Goal: Task Accomplishment & Management: Manage account settings

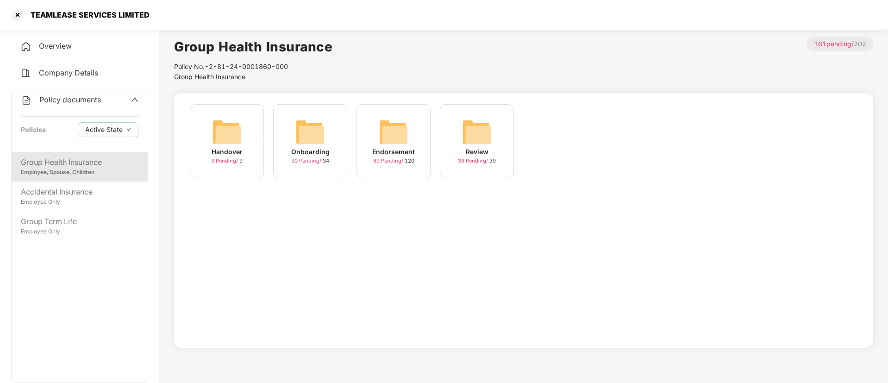
scroll to position [25, 0]
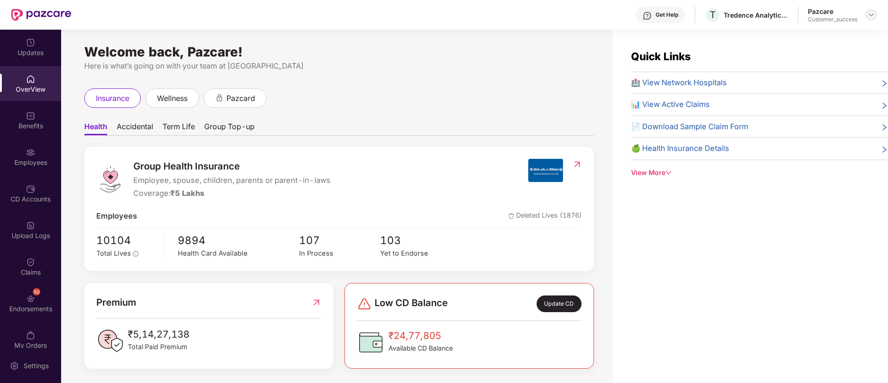
drag, startPoint x: 878, startPoint y: 12, endPoint x: 866, endPoint y: 13, distance: 11.7
click at [866, 13] on header "Get Help T Tredence Analytics Solutions Private Limited Pazcare Customer_success" at bounding box center [444, 15] width 888 height 30
click at [866, 13] on div at bounding box center [871, 14] width 11 height 11
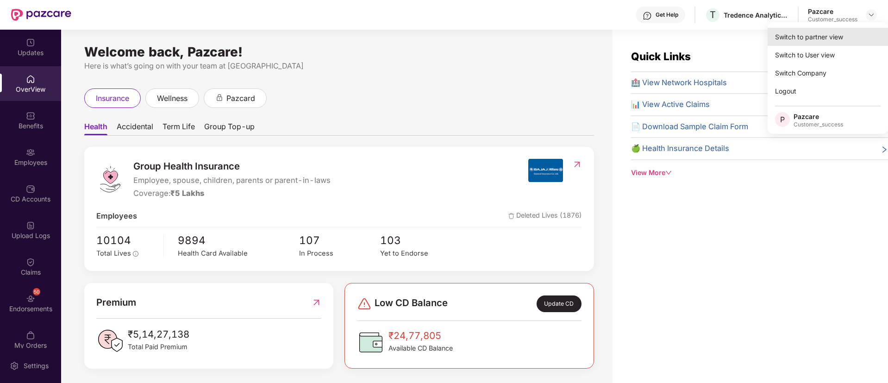
click at [795, 43] on div "Switch to partner view" at bounding box center [828, 37] width 120 height 18
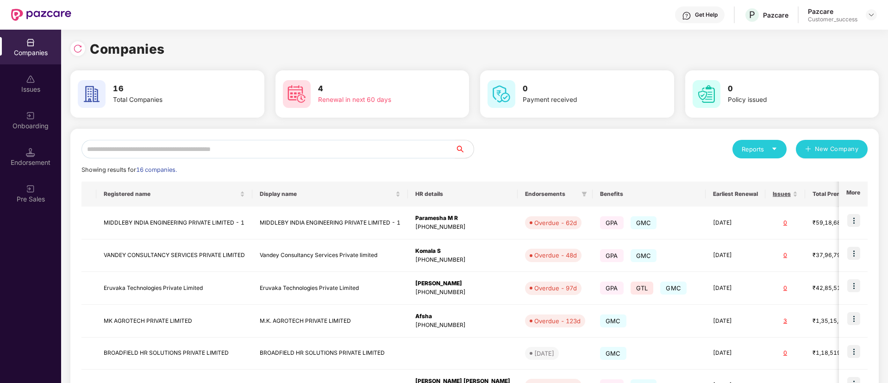
click at [144, 157] on input "text" at bounding box center [268, 149] width 374 height 19
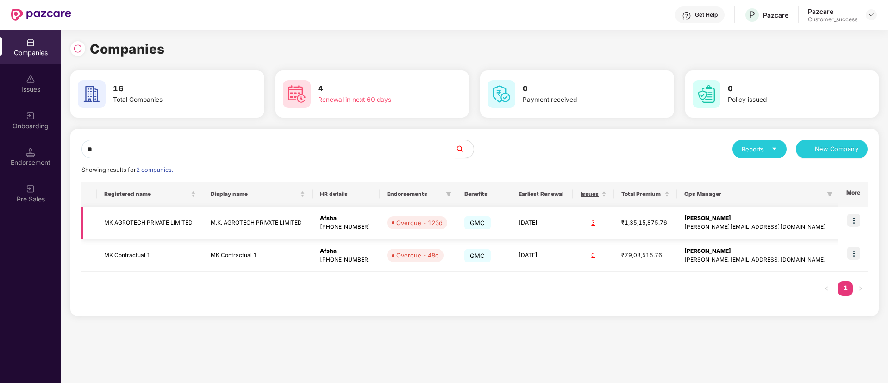
type input "**"
click at [856, 224] on img at bounding box center [853, 220] width 13 height 13
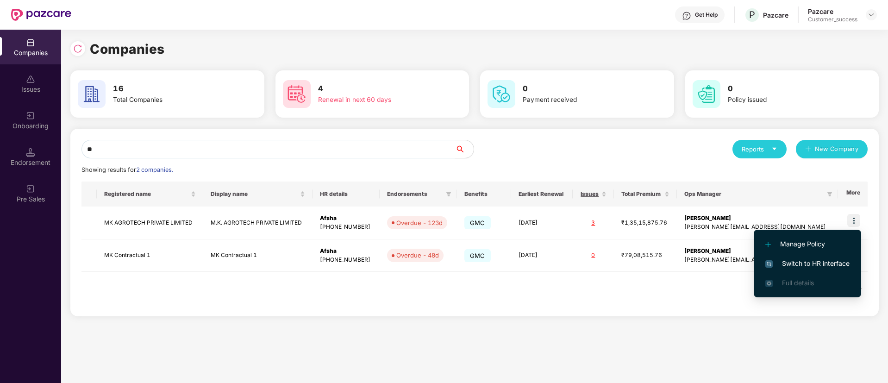
click at [791, 265] on span "Switch to HR interface" at bounding box center [807, 263] width 84 height 10
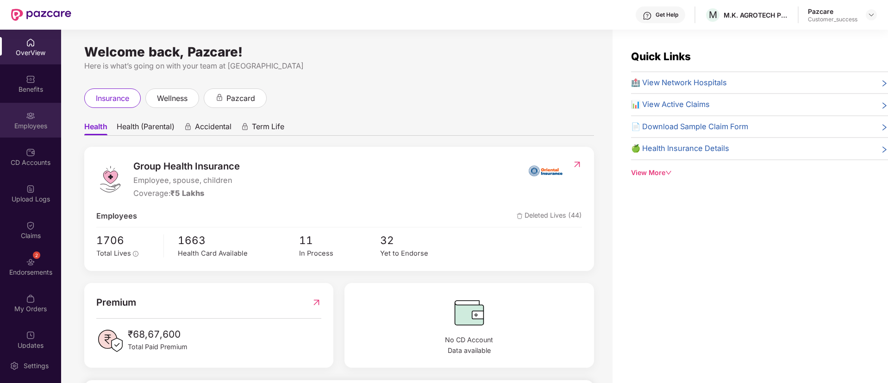
click at [29, 126] on div "Employees" at bounding box center [30, 125] width 61 height 9
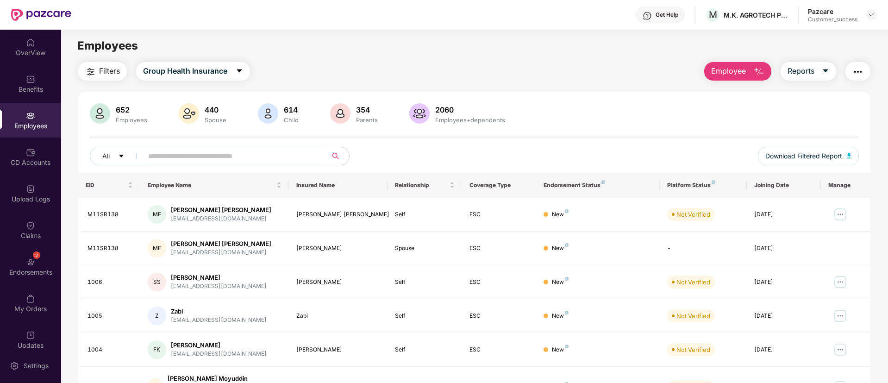
click at [173, 160] on input "text" at bounding box center [231, 156] width 166 height 14
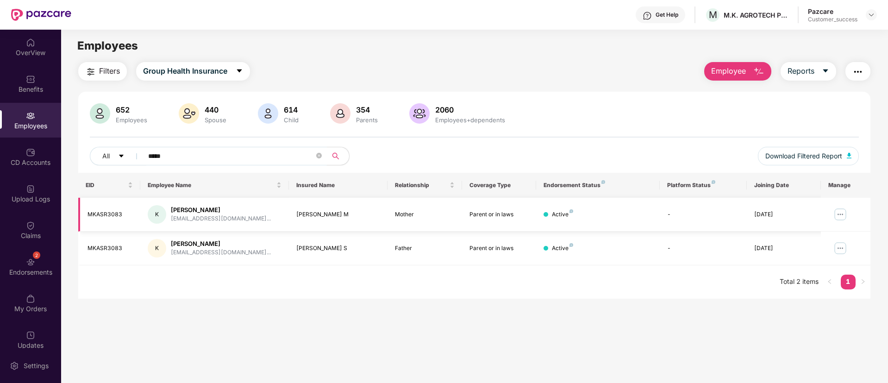
type input "*****"
click at [112, 214] on div "MKASR3083" at bounding box center [110, 214] width 45 height 9
copy div "MKASR3083"
click at [835, 249] on img at bounding box center [840, 248] width 15 height 15
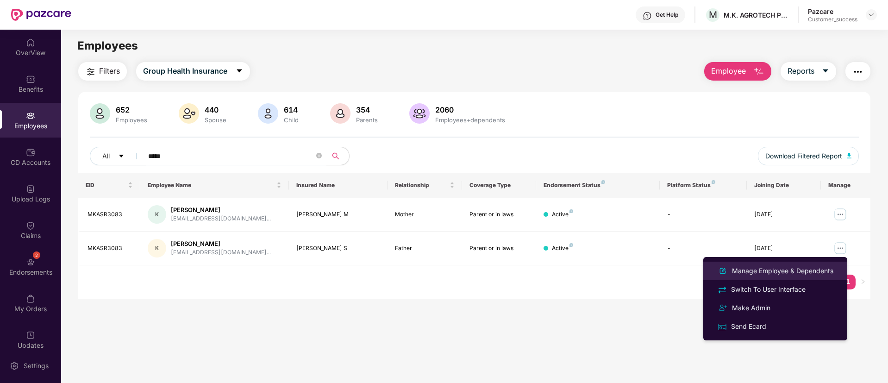
click at [797, 271] on div "Manage Employee & Dependents" at bounding box center [782, 271] width 105 height 10
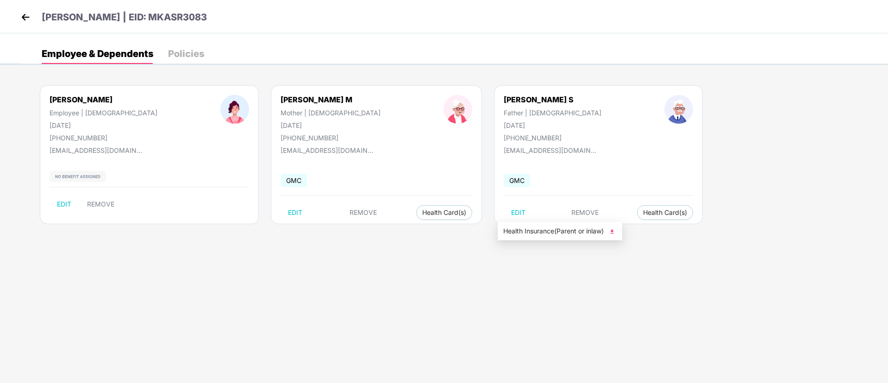
click at [614, 229] on img at bounding box center [612, 231] width 9 height 9
